Goal: Task Accomplishment & Management: Complete application form

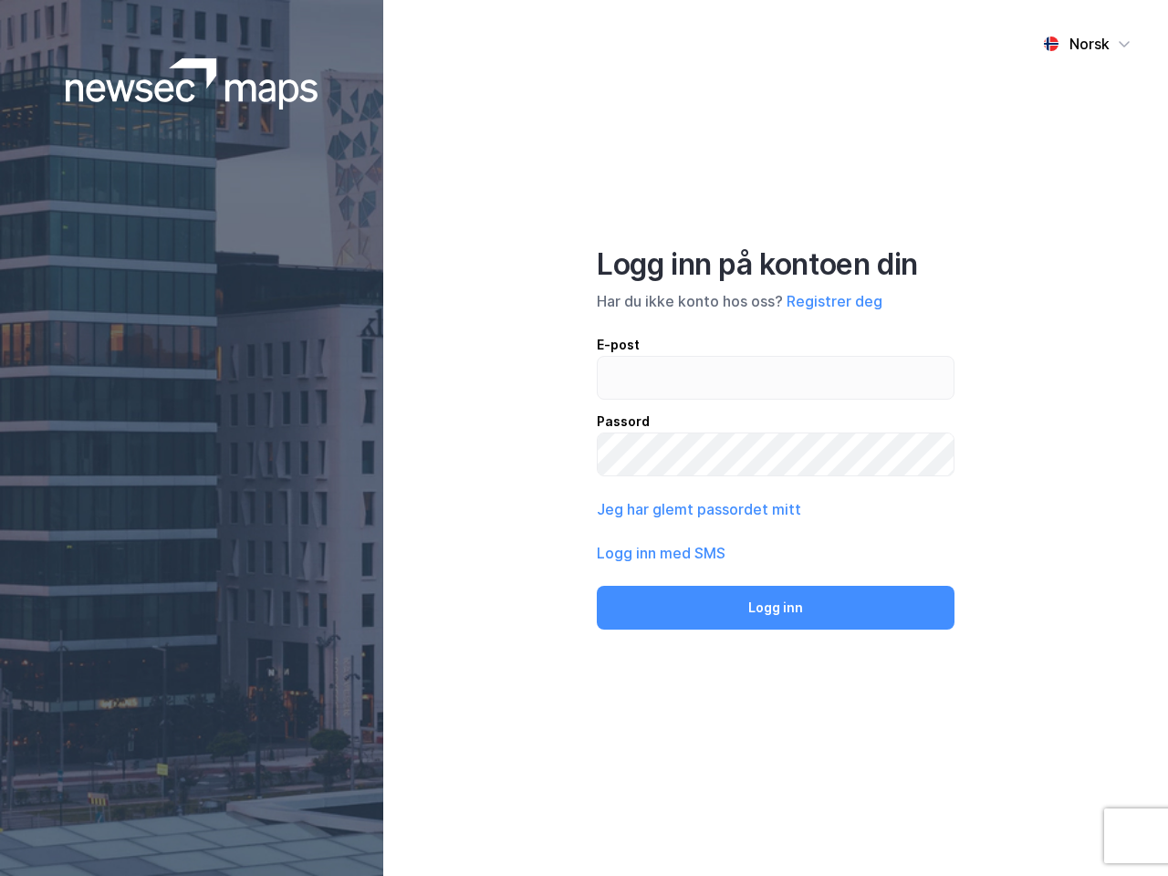
click at [584, 438] on div "Norsk Logg inn på kontoen din Har du ikke konto hos oss? Registrer deg E-post P…" at bounding box center [775, 438] width 785 height 876
click at [192, 84] on img at bounding box center [192, 83] width 253 height 51
click at [1087, 44] on div "Norsk" at bounding box center [1090, 44] width 40 height 22
click at [834, 301] on button "Registrer deg" at bounding box center [835, 301] width 96 height 22
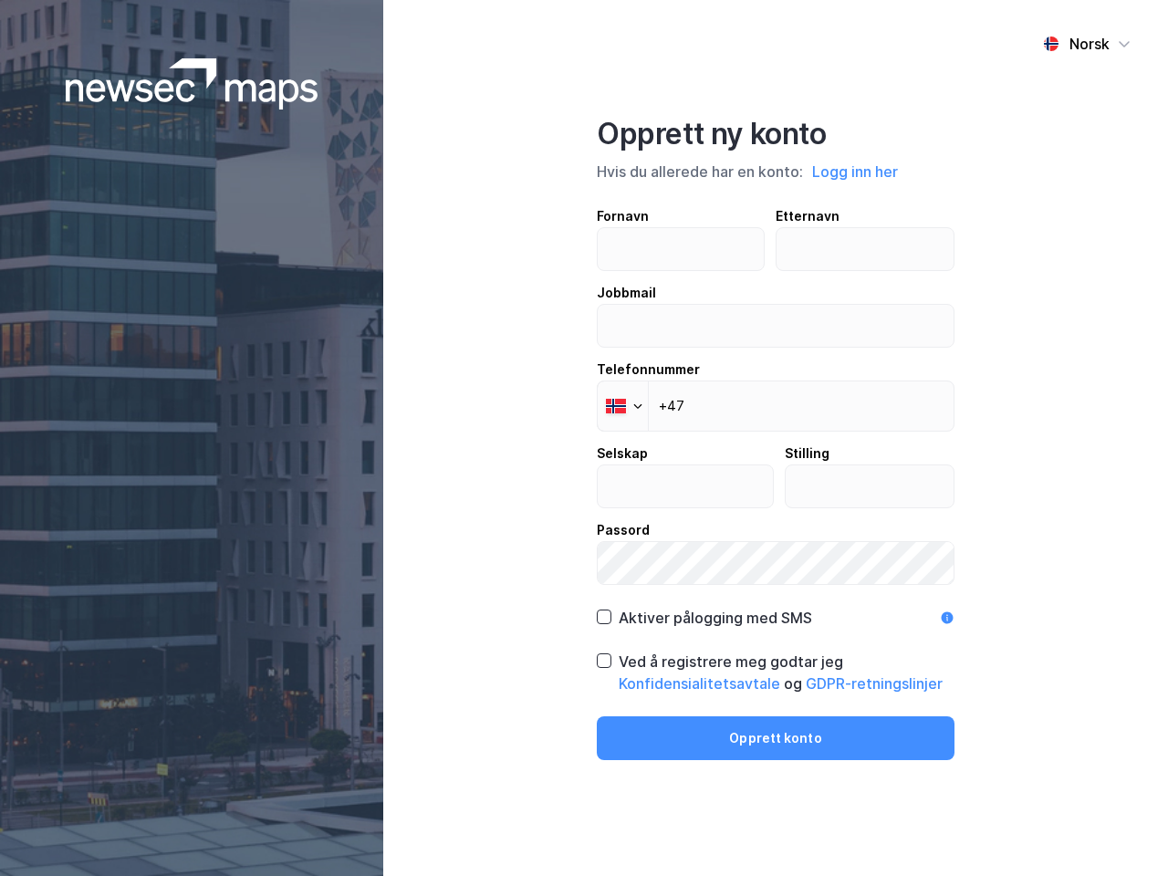
click at [776, 608] on div "Opprett ny konto Hvis du allerede har en konto: Logg inn her Fornavn Etternavn …" at bounding box center [776, 438] width 358 height 644
